Goal: Find specific page/section: Find specific page/section

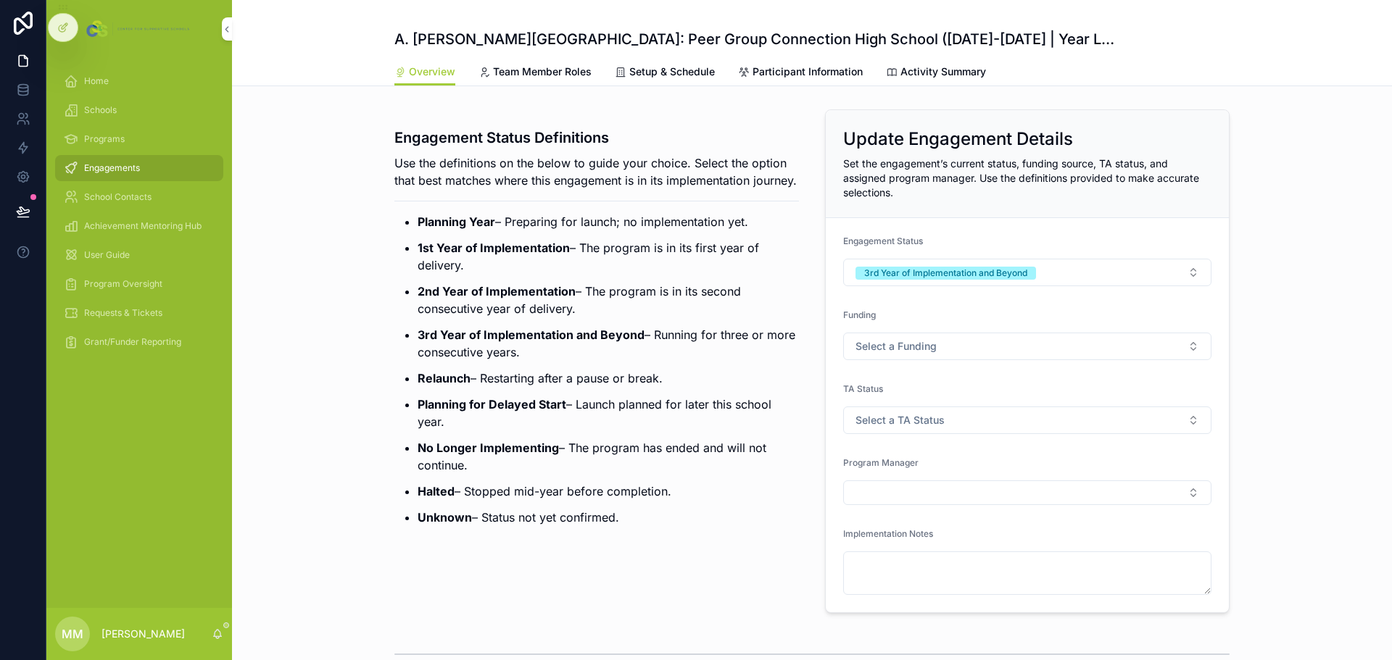
click at [88, 82] on span "Home" at bounding box center [96, 81] width 25 height 12
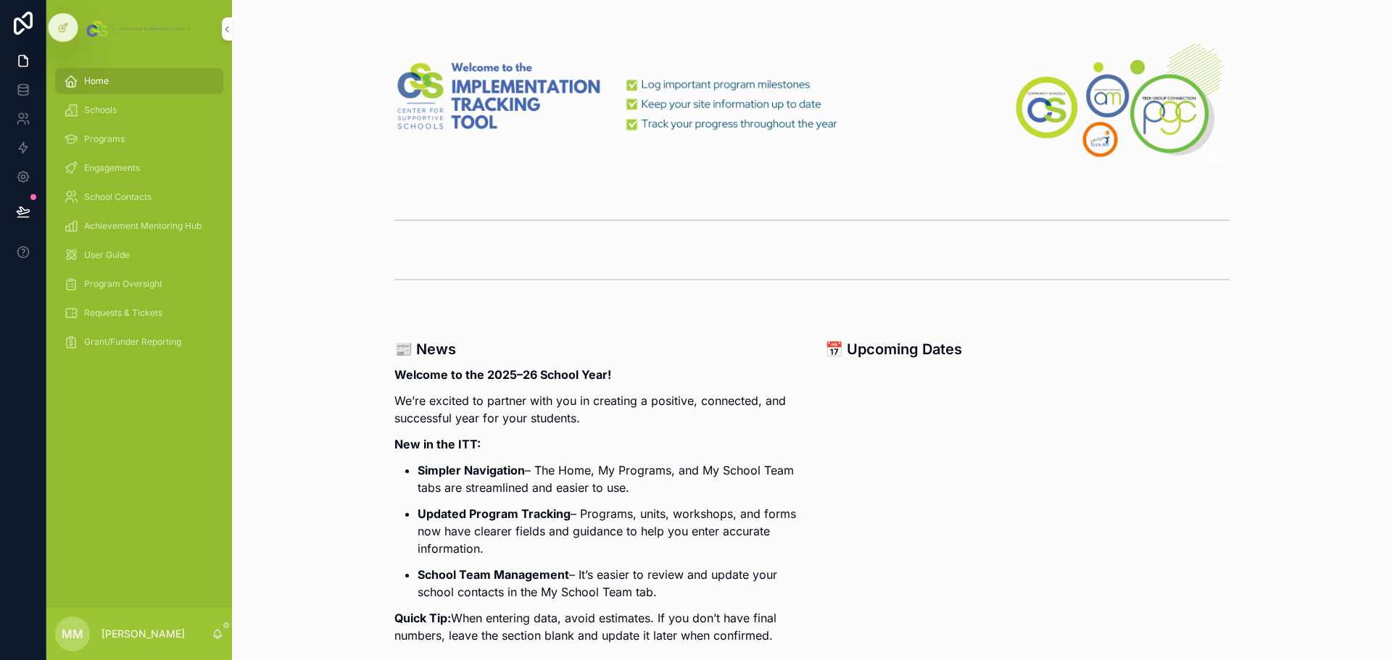
drag, startPoint x: 112, startPoint y: 169, endPoint x: 155, endPoint y: 178, distance: 43.8
click at [112, 169] on span "Engagements" at bounding box center [112, 168] width 56 height 12
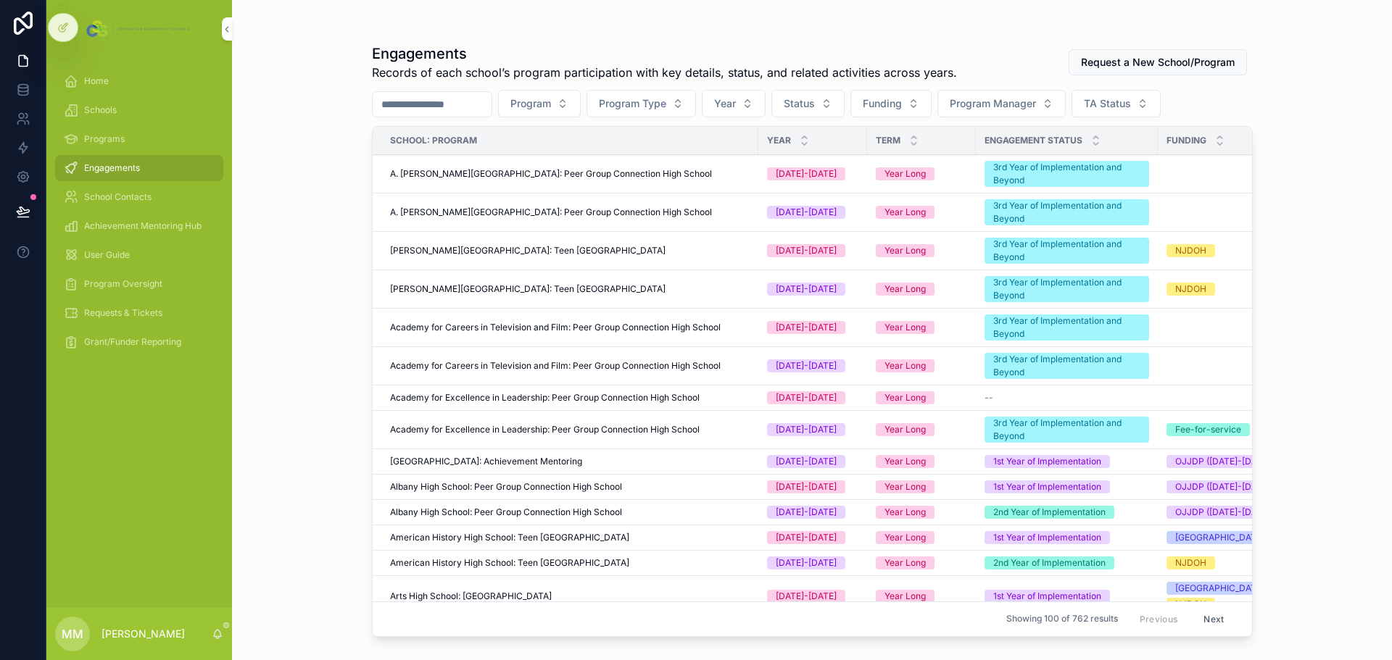
click at [736, 109] on span "Year" at bounding box center [725, 103] width 22 height 14
click at [737, 188] on div "[DATE]-[DATE]" at bounding box center [772, 185] width 202 height 23
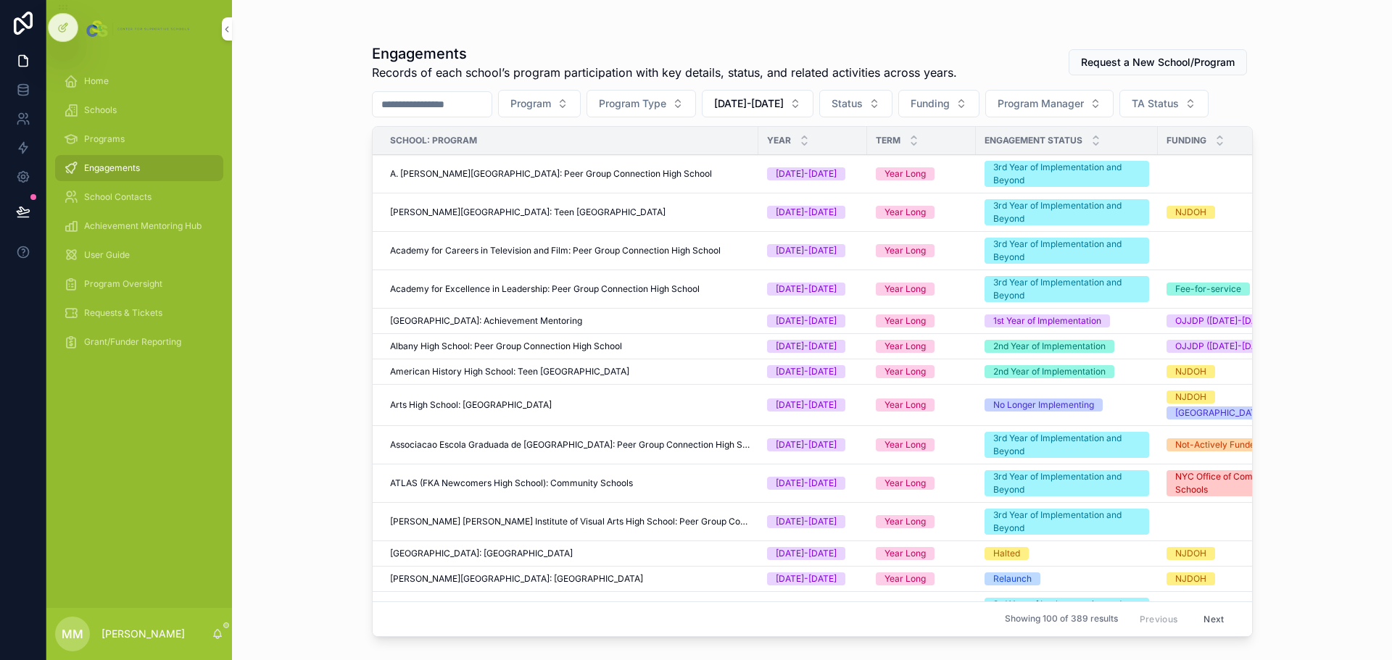
click at [551, 105] on span "Program" at bounding box center [530, 103] width 41 height 14
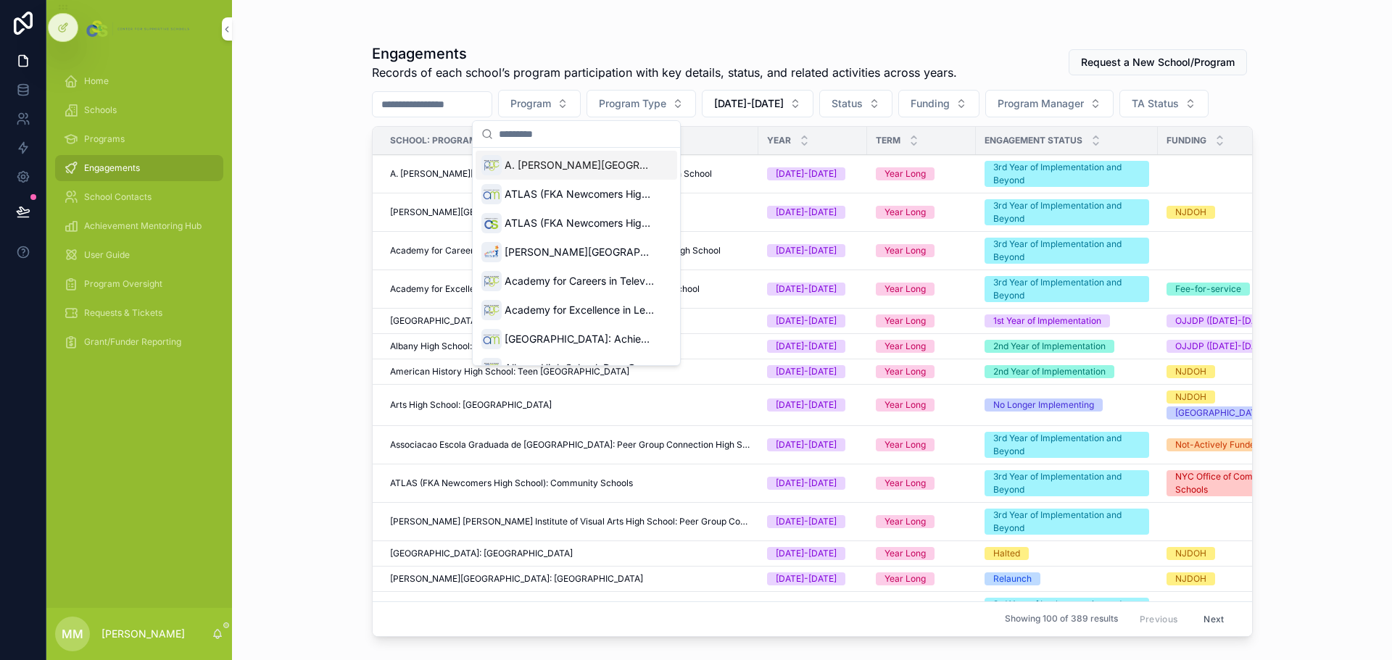
click at [447, 104] on input "scrollable content" at bounding box center [432, 104] width 119 height 20
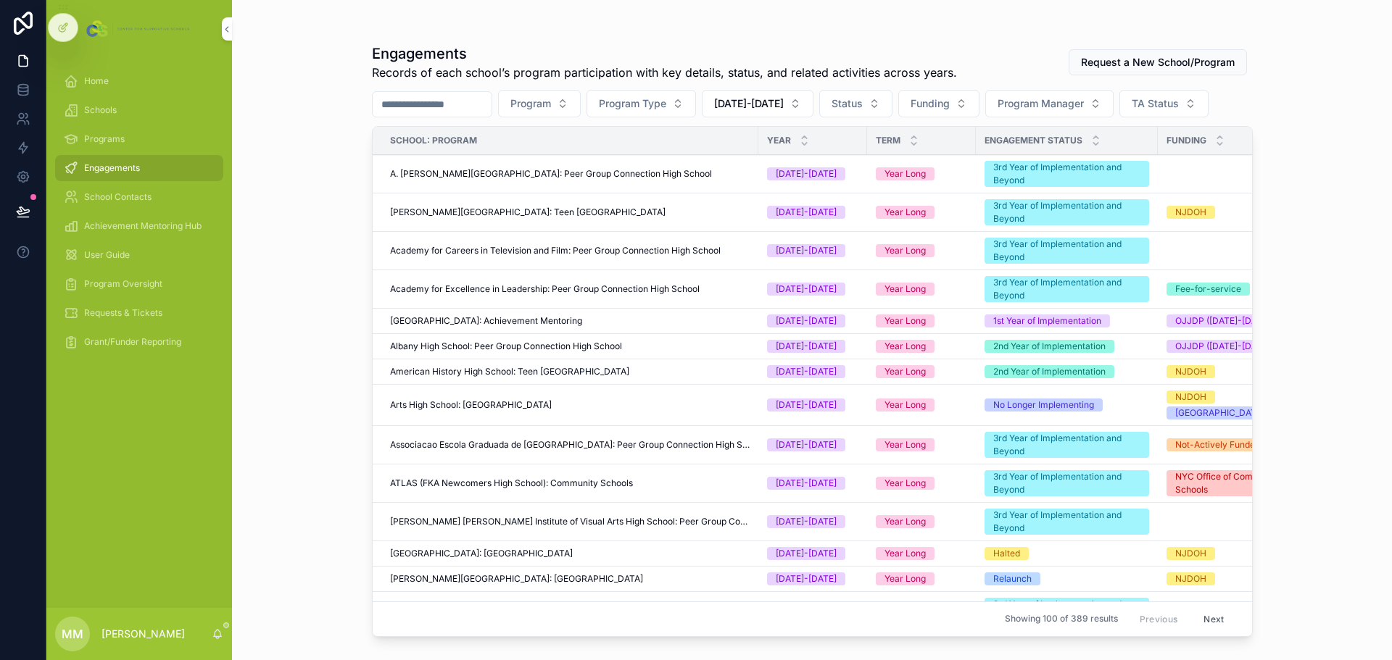
click at [696, 98] on button "Program Type" at bounding box center [640, 104] width 109 height 28
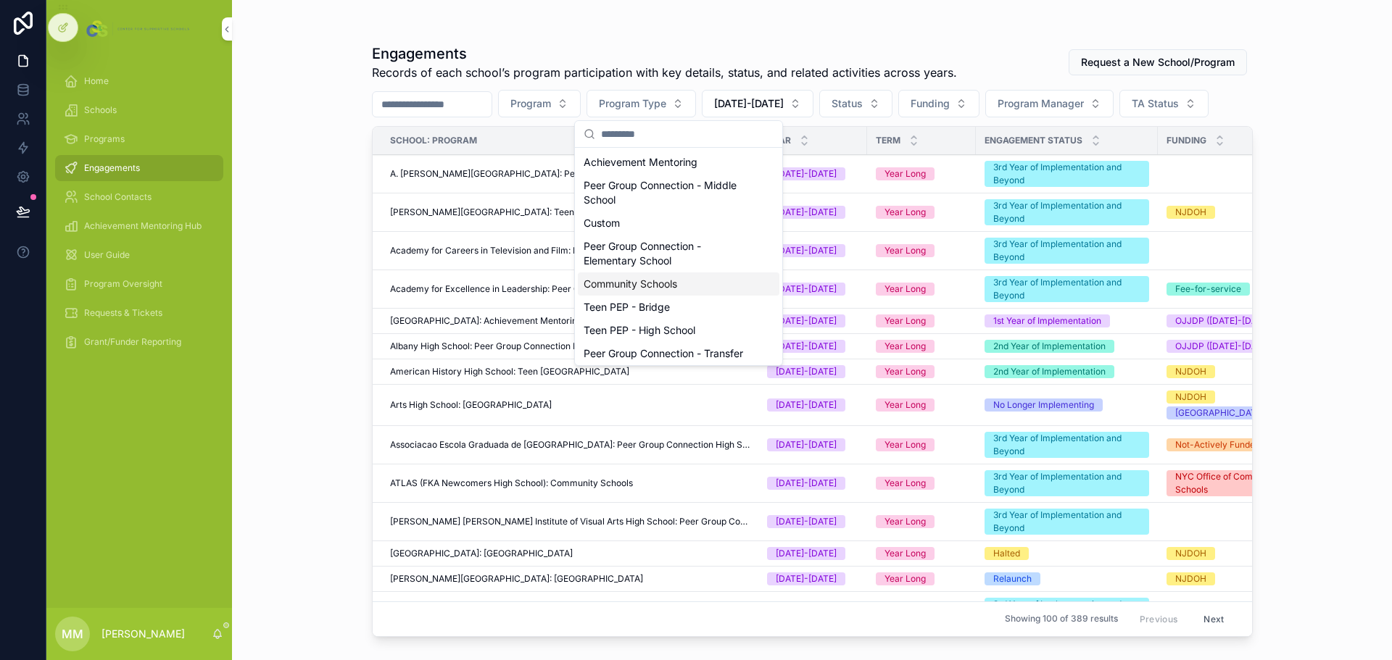
click at [673, 283] on div "Community Schools" at bounding box center [679, 284] width 202 height 23
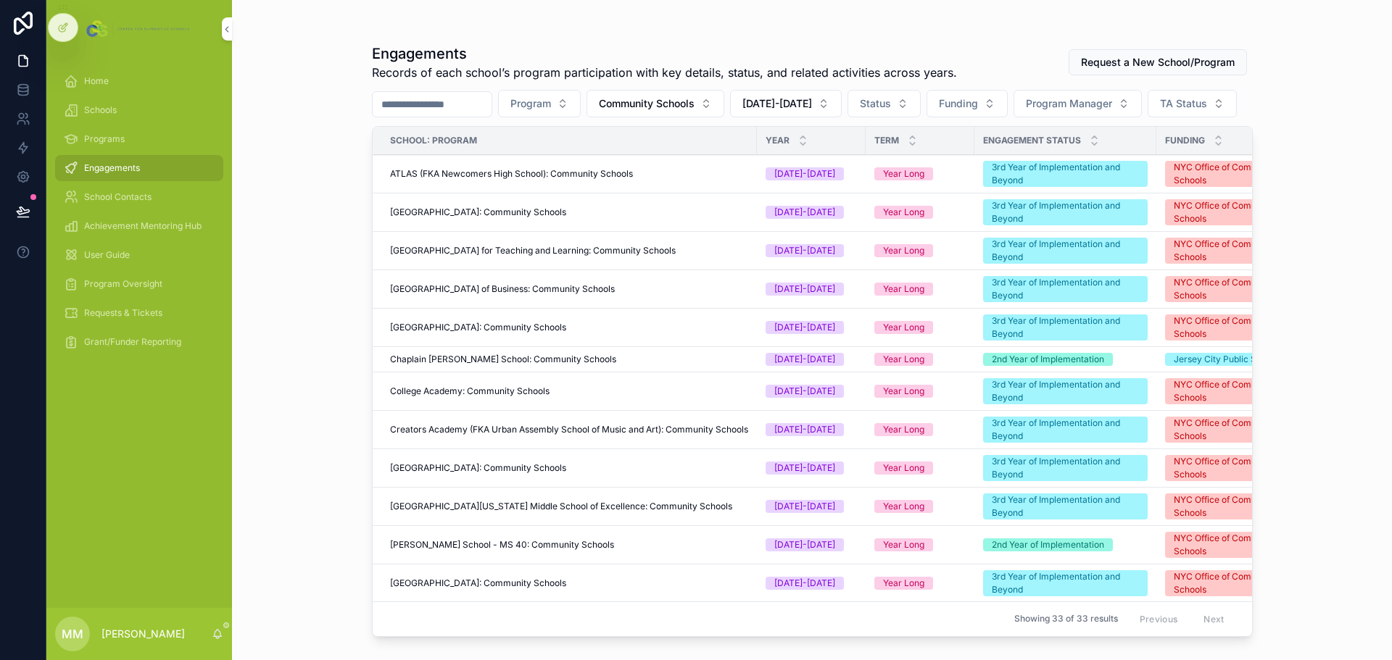
click at [921, 108] on button "Status" at bounding box center [883, 104] width 73 height 28
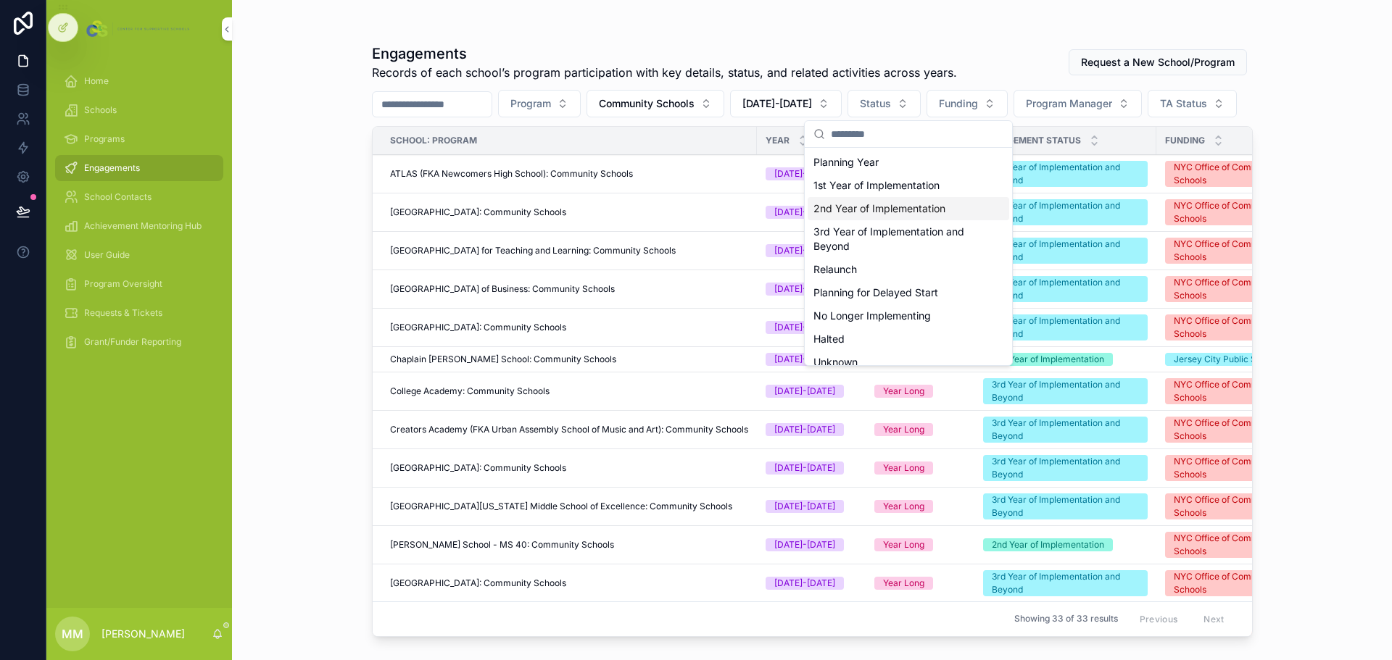
click at [879, 212] on div "2nd Year of Implementation" at bounding box center [909, 208] width 202 height 23
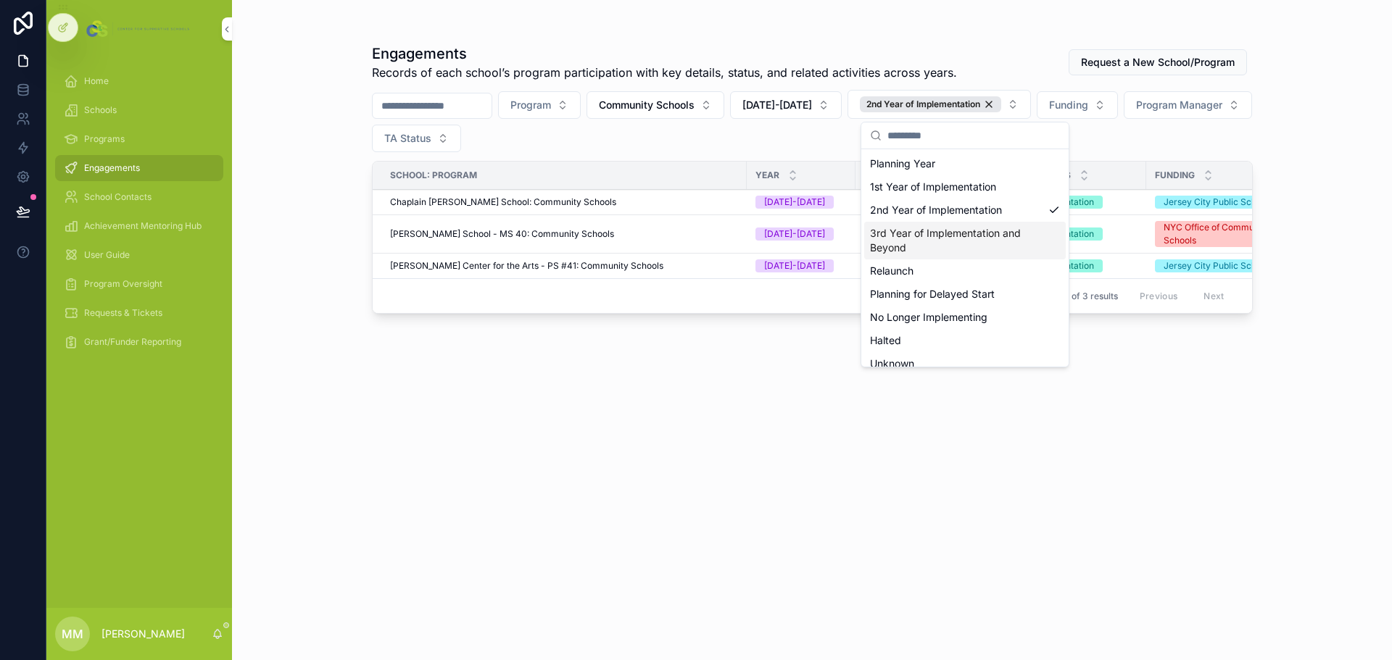
click at [916, 237] on div "3rd Year of Implementation and Beyond" at bounding box center [965, 241] width 202 height 38
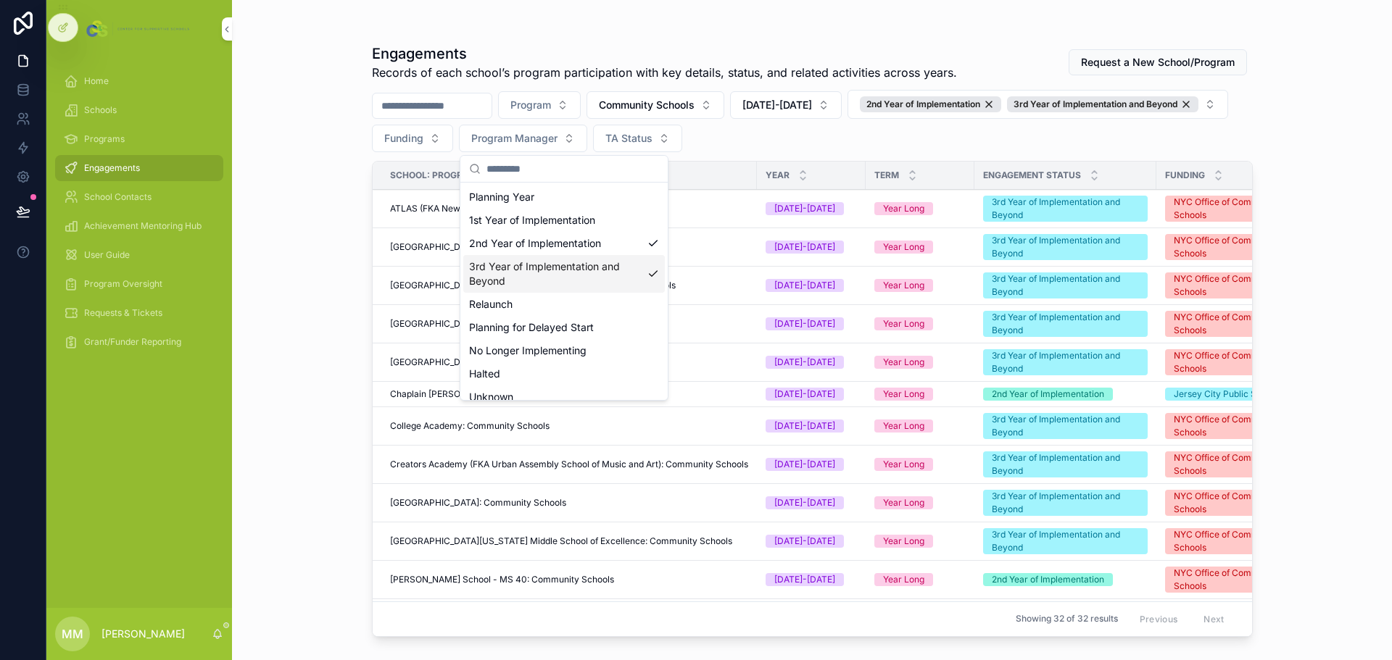
click at [1168, 130] on div "Program Community Schools [DATE]-[DATE] 2nd Year of Implementation 3rd Year of …" at bounding box center [812, 121] width 881 height 62
